Goal: Browse casually: Explore the website without a specific task or goal

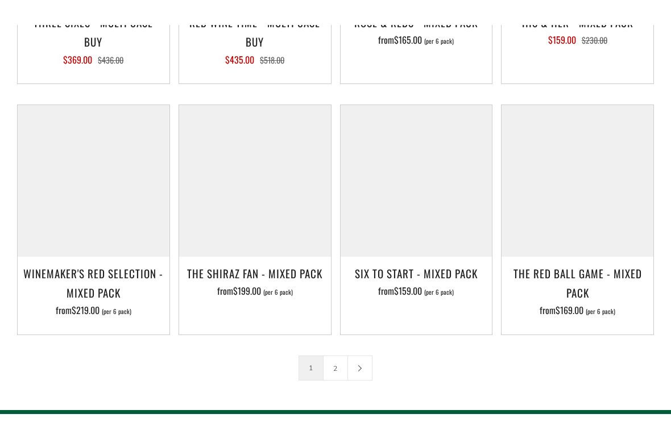
scroll to position [1558, 0]
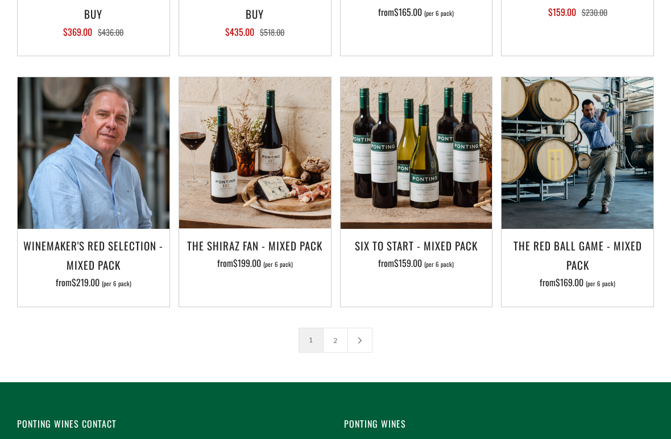
click at [336, 334] on link "2" at bounding box center [335, 340] width 24 height 24
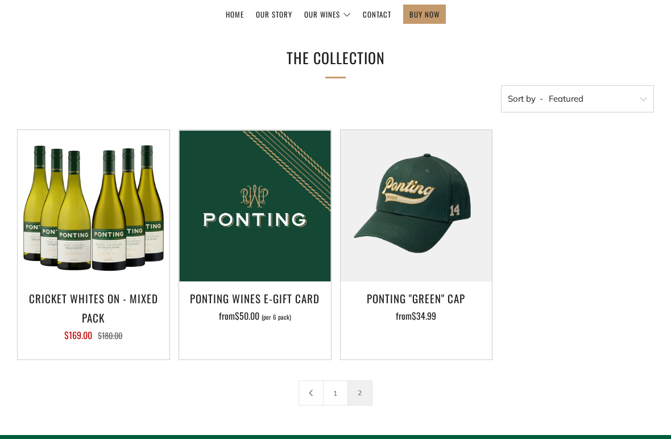
scroll to position [204, 0]
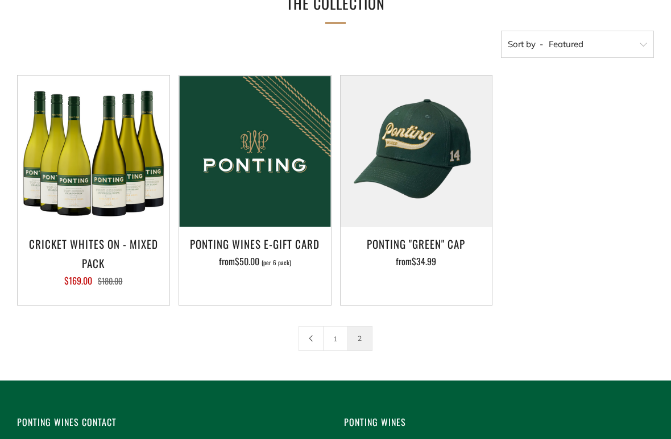
click at [314, 337] on link at bounding box center [311, 339] width 24 height 24
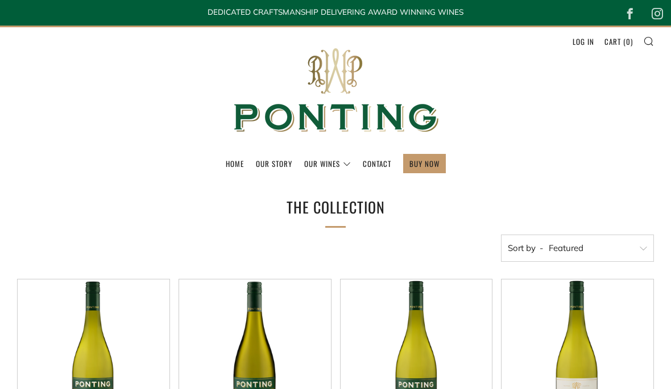
click at [268, 205] on h1 "The Collection" at bounding box center [335, 207] width 318 height 27
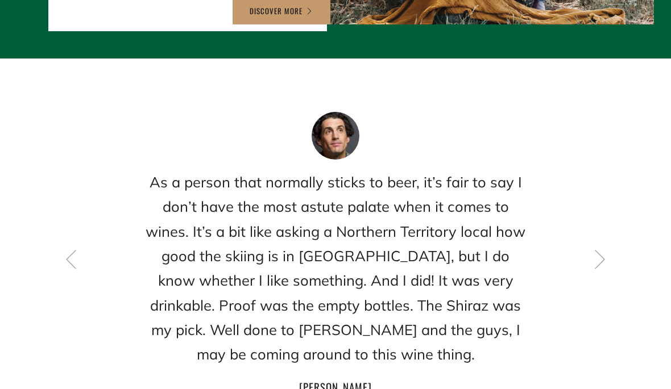
scroll to position [1462, 0]
click at [602, 249] on icon at bounding box center [599, 258] width 19 height 19
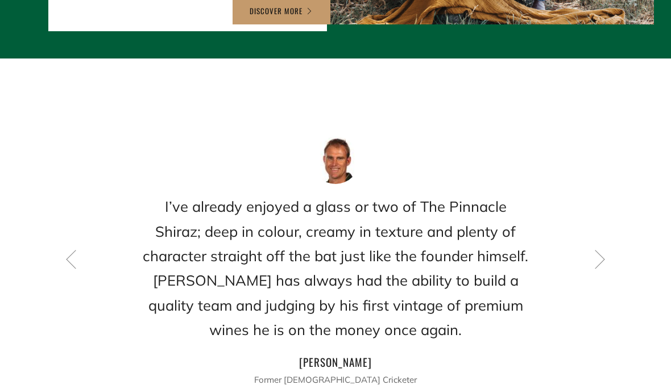
click at [605, 249] on icon at bounding box center [599, 258] width 19 height 19
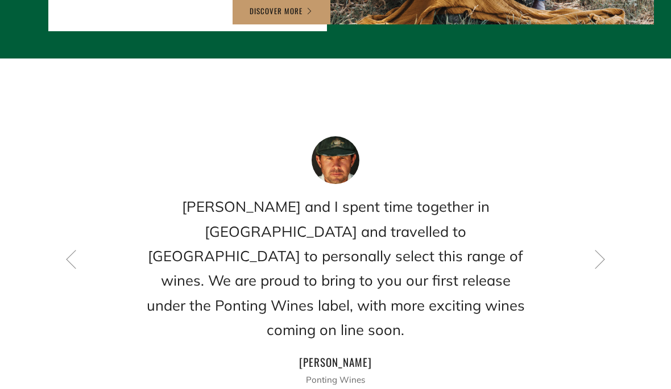
click at [607, 249] on icon at bounding box center [599, 258] width 19 height 19
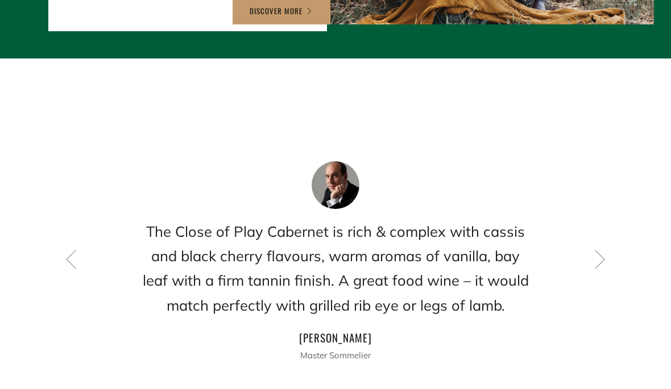
click at [604, 249] on icon at bounding box center [599, 258] width 19 height 19
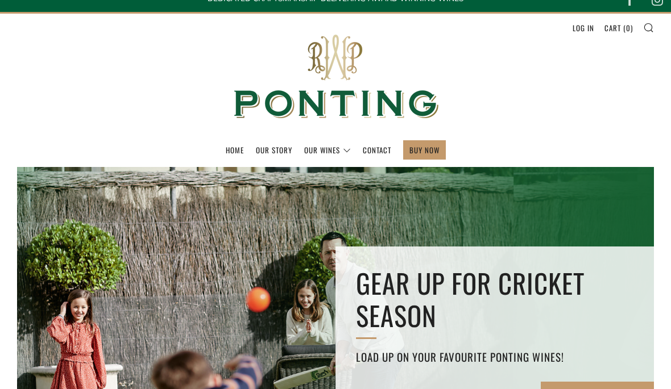
scroll to position [0, 0]
